Goal: Transaction & Acquisition: Obtain resource

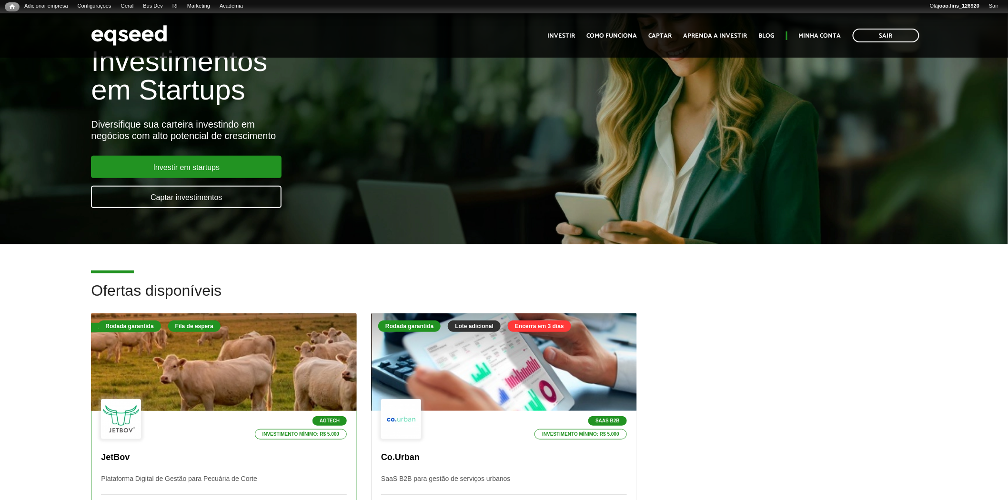
scroll to position [159, 0]
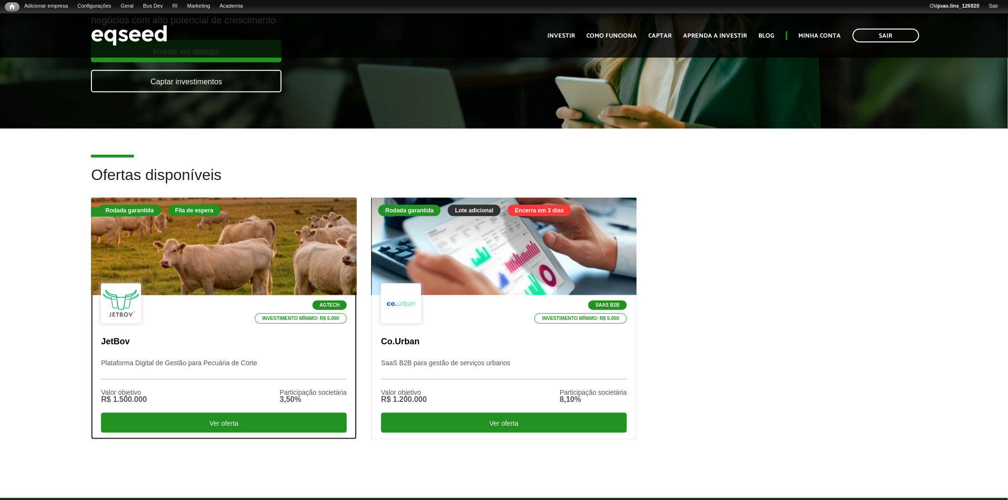
click at [223, 249] on div at bounding box center [224, 246] width 319 height 117
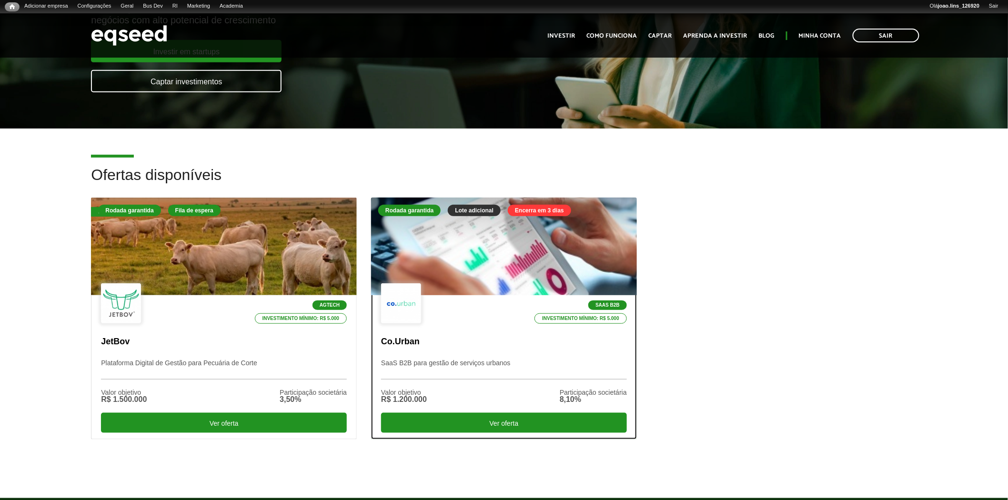
click at [491, 283] on div "SaaS B2B Investimento mínimo: R$ 5.000" at bounding box center [504, 303] width 246 height 41
